Goal: Check status: Check status

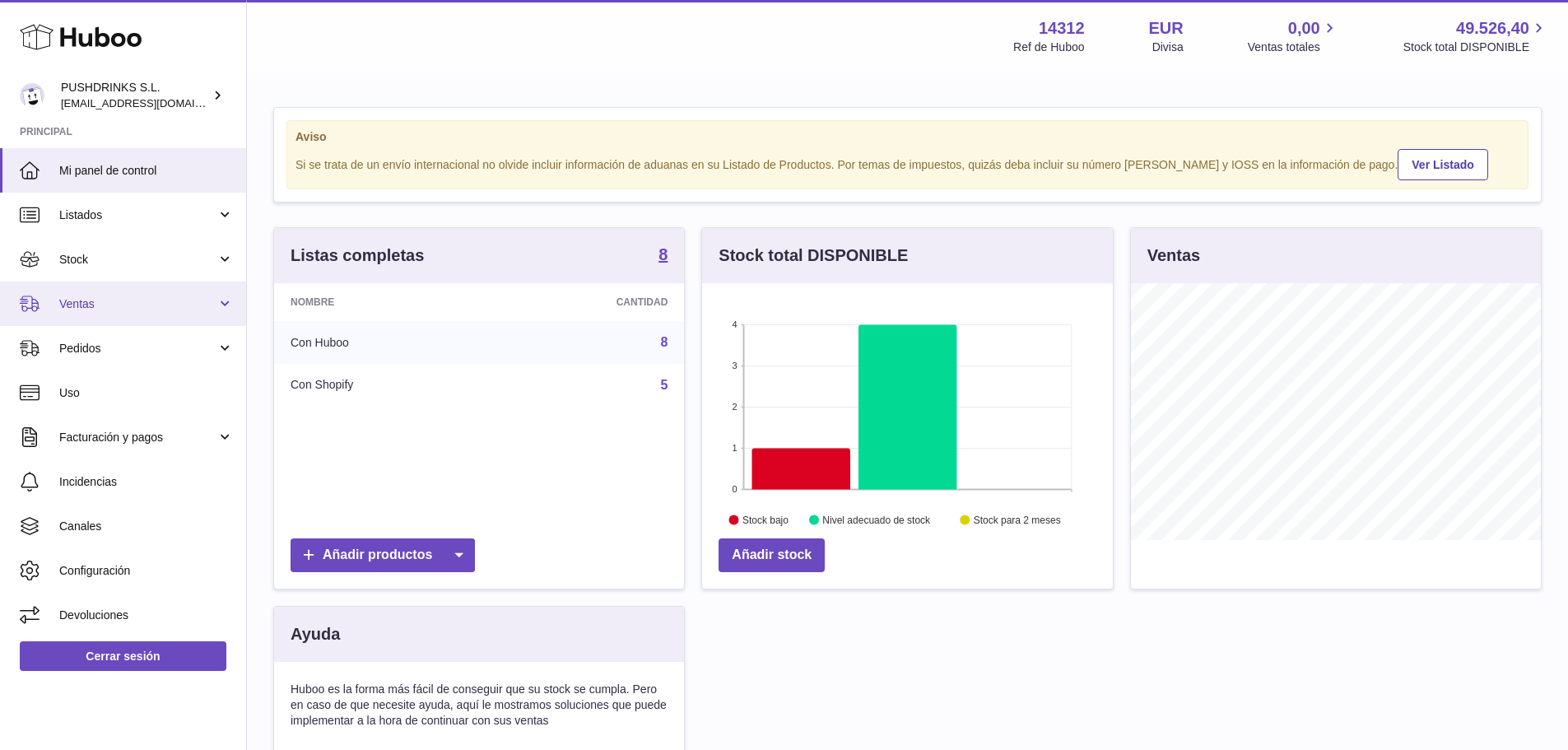
scroll to position [257, 411]
click at [151, 305] on span "Ventas" at bounding box center [138, 304] width 157 height 15
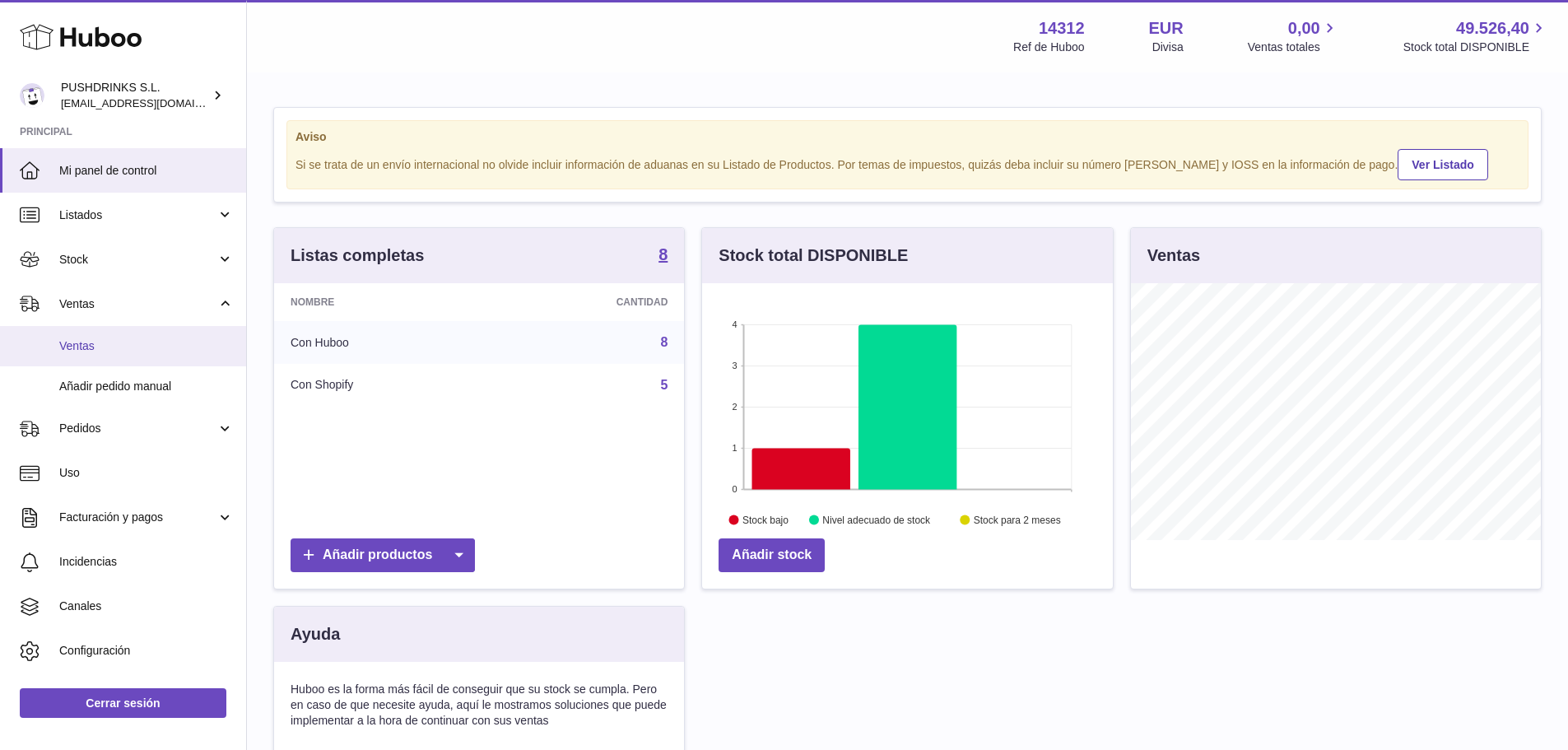
click at [147, 344] on span "Ventas" at bounding box center [146, 346] width 175 height 15
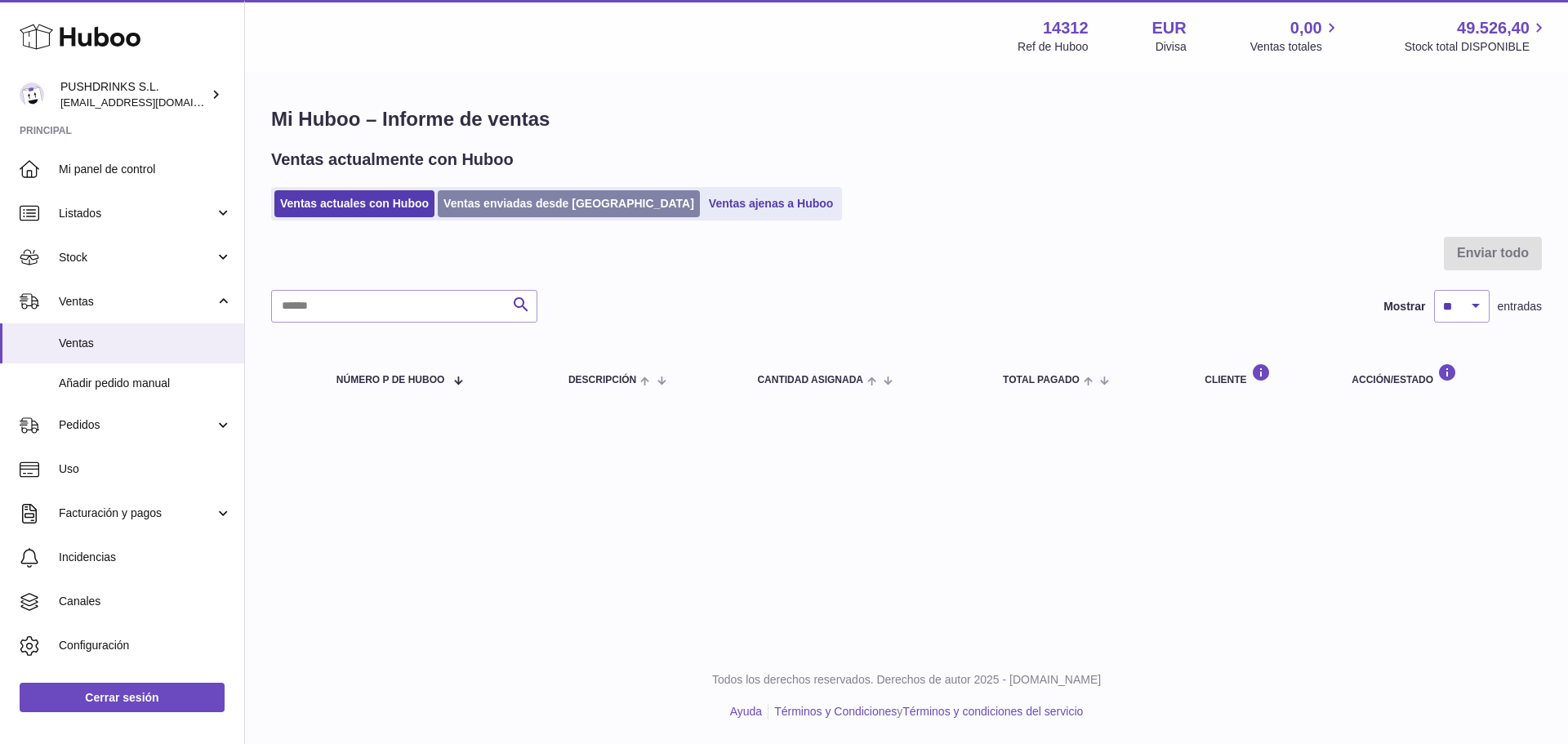
click at [496, 205] on link "Ventas enviadas desde [GEOGRAPHIC_DATA]" at bounding box center [569, 204] width 262 height 27
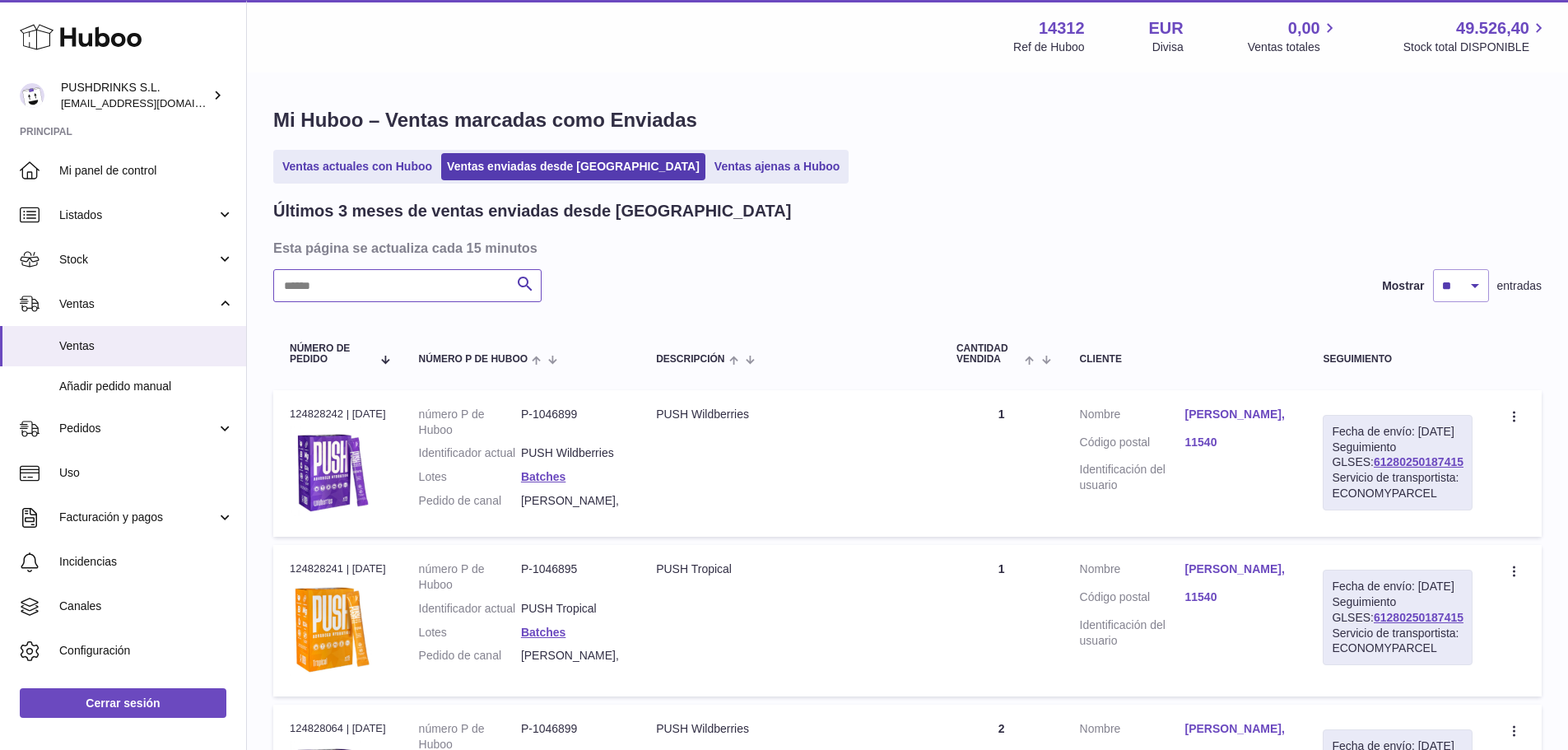
click at [459, 289] on input "text" at bounding box center [407, 286] width 269 height 33
paste input "**********"
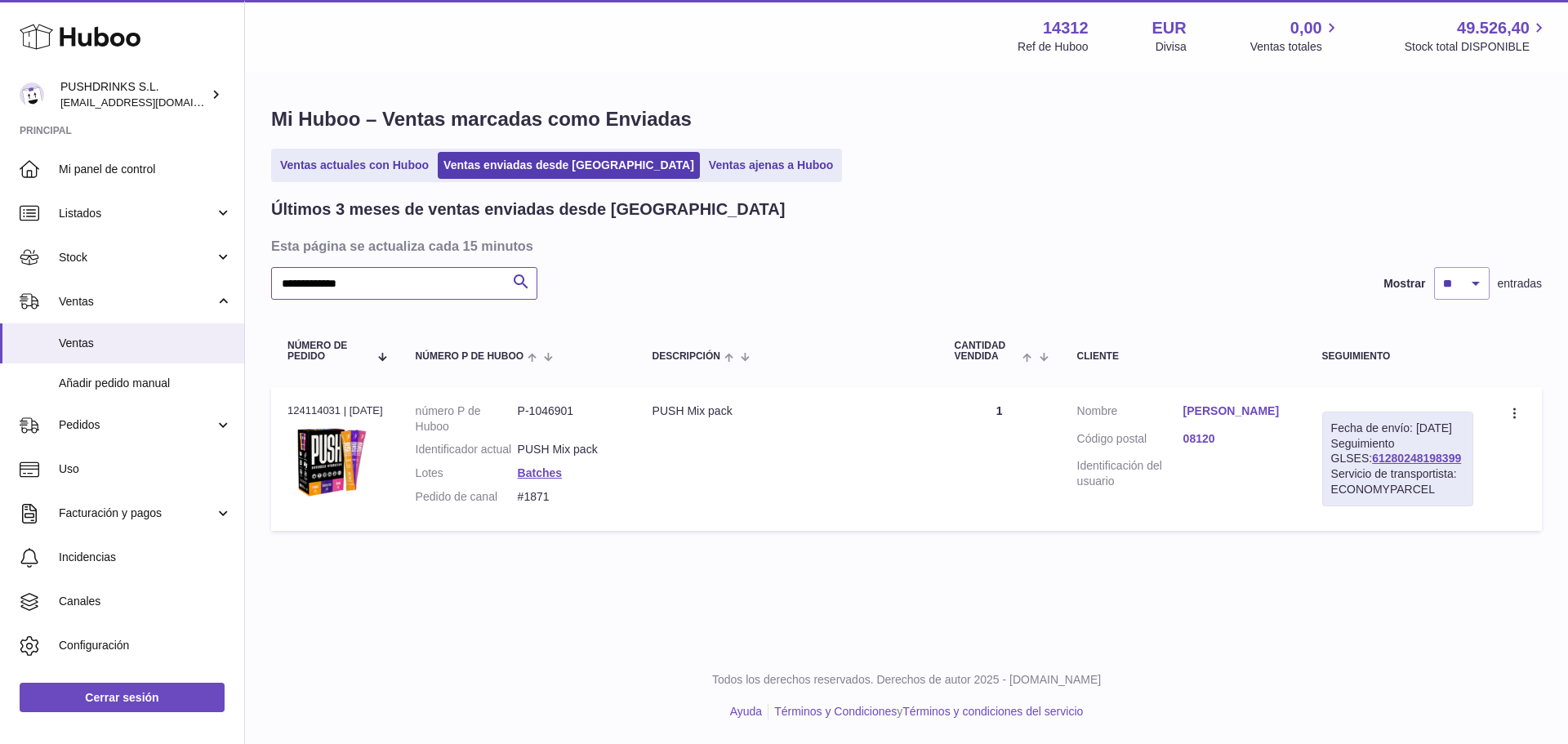
type input "**********"
drag, startPoint x: 1432, startPoint y: 476, endPoint x: 1322, endPoint y: 477, distance: 110.0
click at [1322, 477] on div "Fecha de envío: 5º sep. 2025 Seguimiento GLSES: 61280248198399 Servicio de tran…" at bounding box center [1398, 460] width 151 height 95
copy link "61280248198399"
drag, startPoint x: 553, startPoint y: 508, endPoint x: 517, endPoint y: 512, distance: 36.2
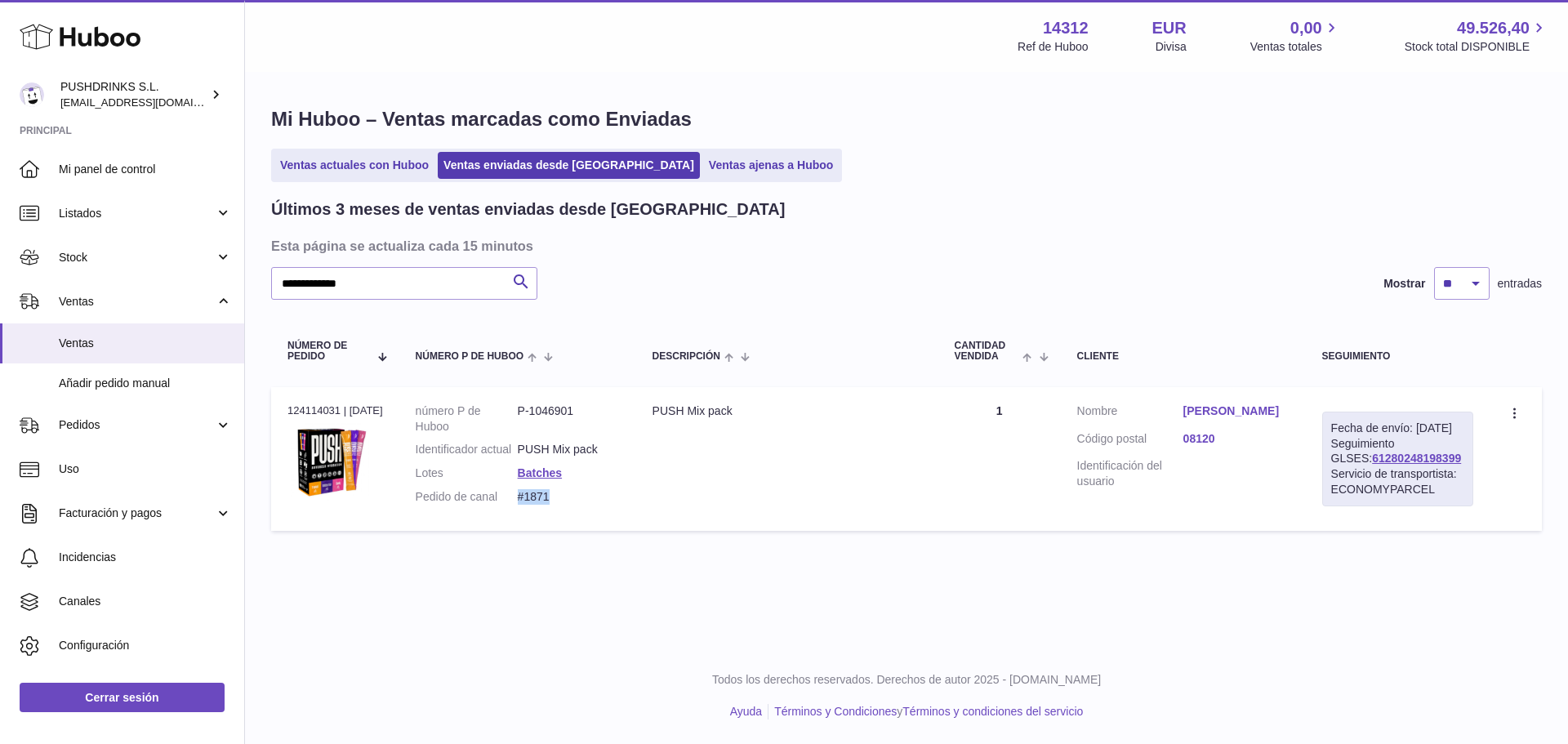
click at [518, 505] on dd "#1871" at bounding box center [569, 496] width 102 height 15
copy dd "#1871"
click at [1205, 414] on link "Manolo Cortes" at bounding box center [1236, 411] width 106 height 15
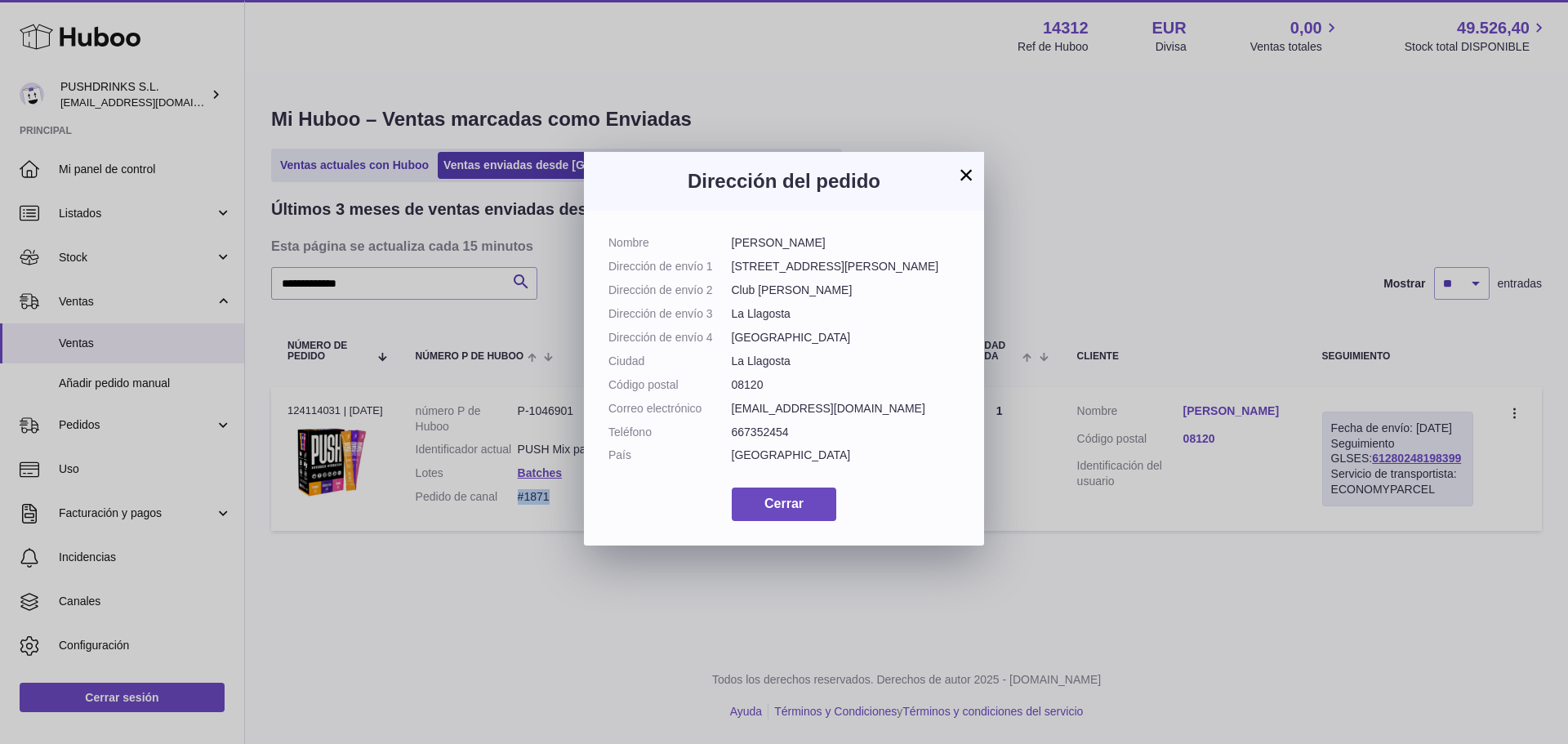
drag, startPoint x: 817, startPoint y: 241, endPoint x: 731, endPoint y: 241, distance: 86.0
click at [732, 241] on dd "Manolo Cortes" at bounding box center [846, 242] width 229 height 15
copy dd "Manolo Cortes"
